Goal: Information Seeking & Learning: Learn about a topic

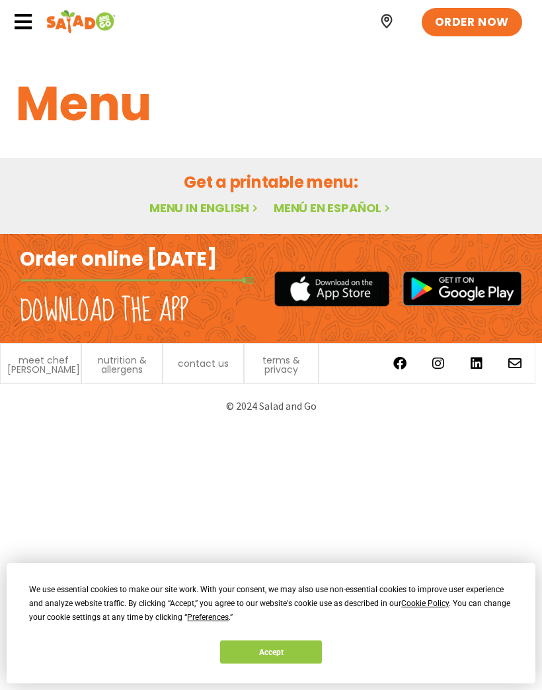
click at [245, 648] on button "Accept" at bounding box center [271, 651] width 102 height 23
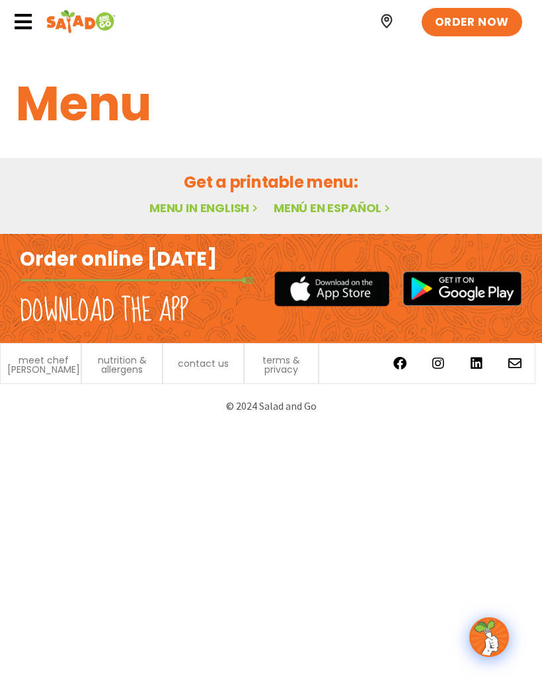
click at [211, 208] on link "Menu in English" at bounding box center [204, 208] width 111 height 17
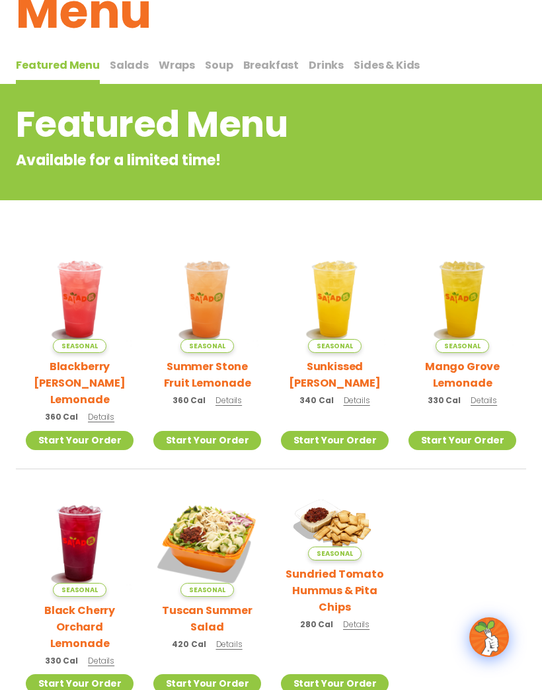
scroll to position [92, 0]
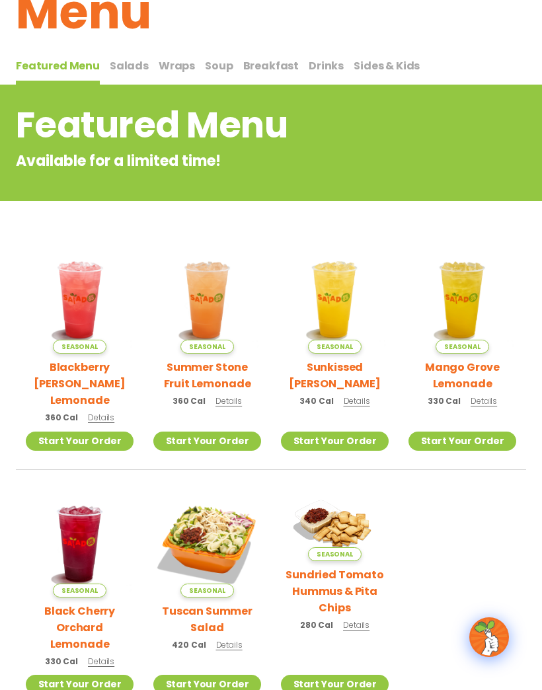
click at [131, 66] on span "Salads" at bounding box center [129, 65] width 39 height 15
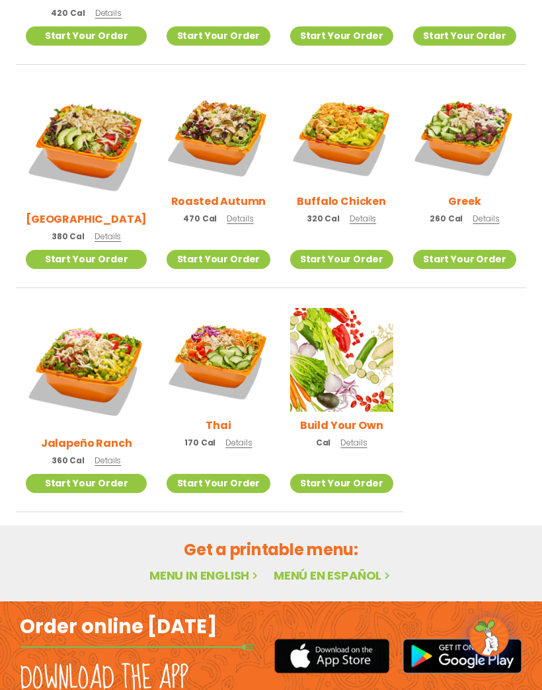
scroll to position [572, 0]
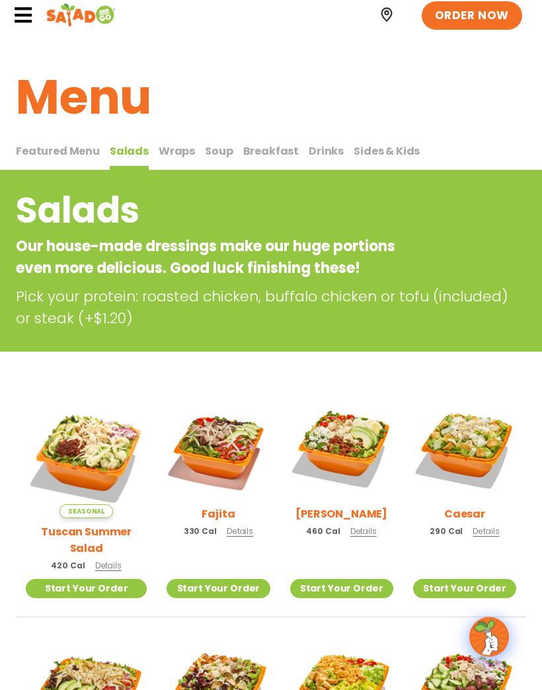
click at [176, 149] on span "Wraps" at bounding box center [177, 151] width 36 height 15
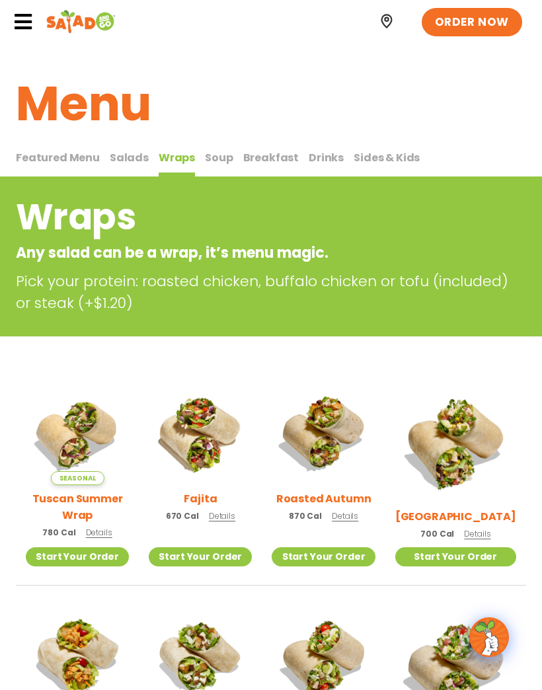
click at [213, 157] on span "Soup" at bounding box center [219, 157] width 28 height 15
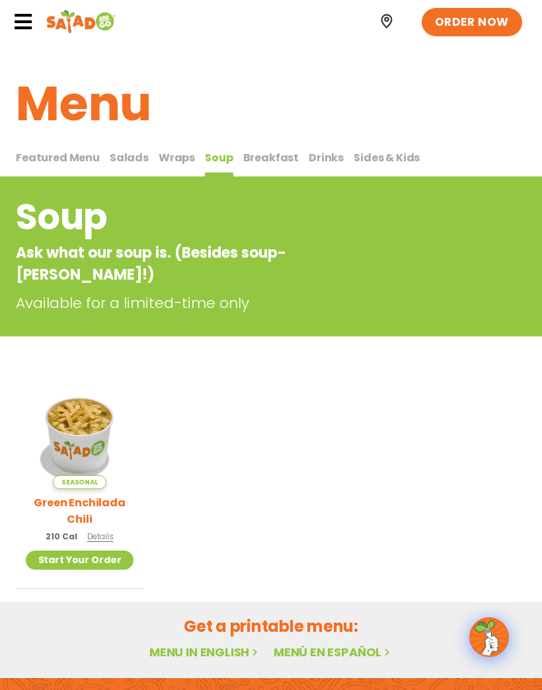
click at [263, 153] on span "Breakfast" at bounding box center [271, 157] width 56 height 15
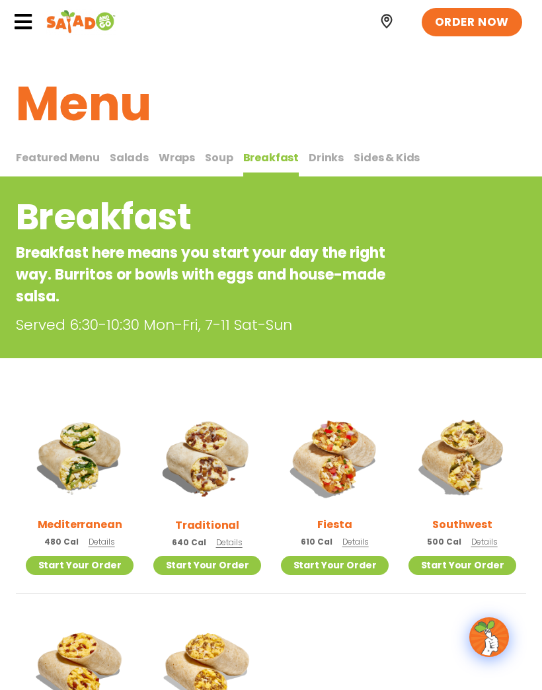
click at [319, 153] on span "Drinks" at bounding box center [326, 157] width 35 height 15
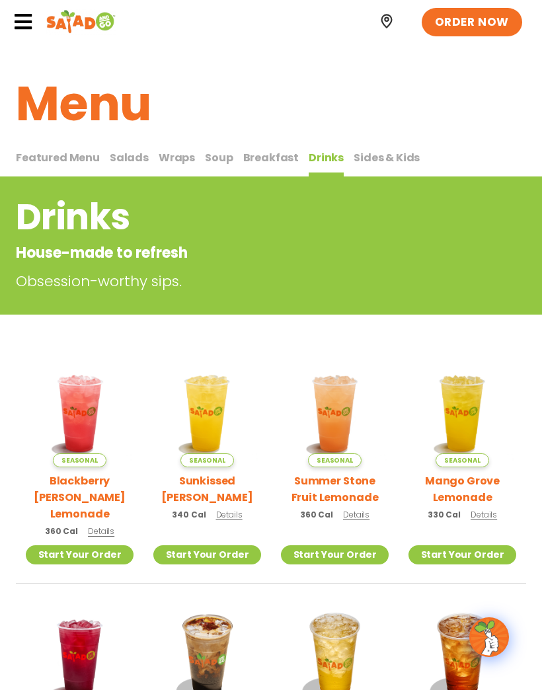
click at [389, 154] on span "Sides & Kids" at bounding box center [387, 157] width 66 height 15
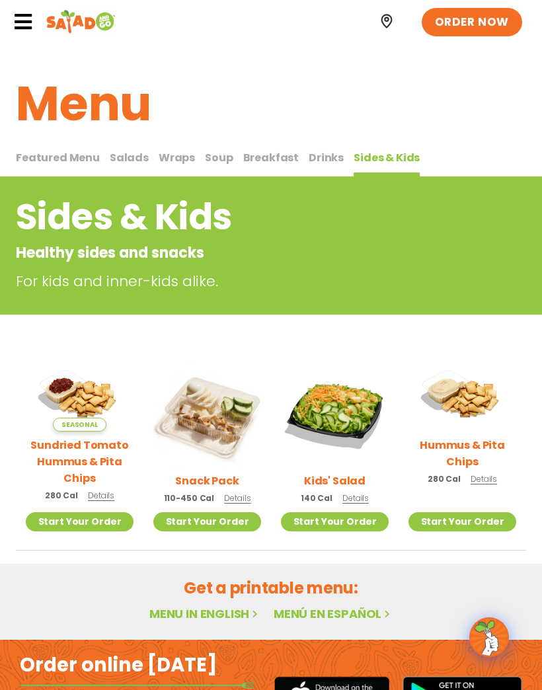
click at [26, 23] on icon at bounding box center [23, 22] width 20 height 20
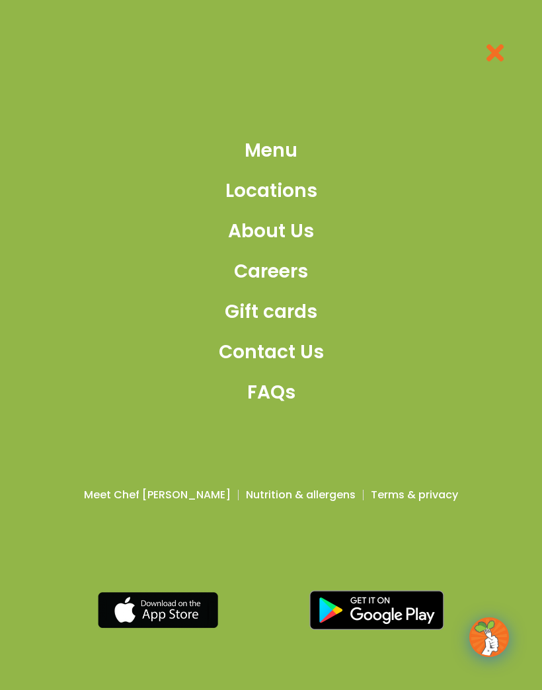
click at [285, 165] on span "Menu" at bounding box center [271, 151] width 53 height 28
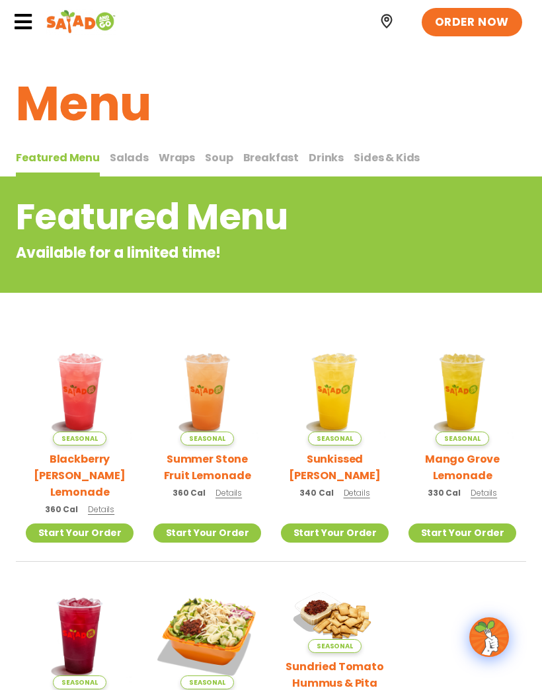
click at [476, 20] on span "ORDER NOW" at bounding box center [472, 23] width 74 height 16
